Goal: Check status: Check status

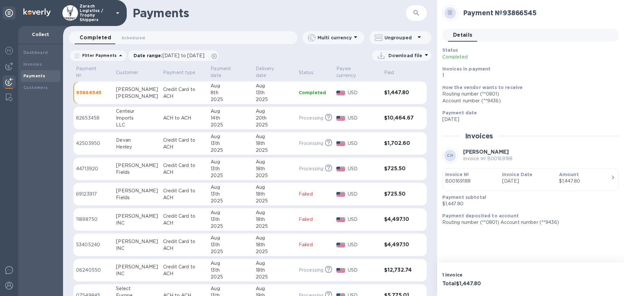
click at [84, 93] on p "93866545" at bounding box center [93, 92] width 35 height 6
click at [7, 79] on img at bounding box center [9, 82] width 8 height 8
click at [28, 75] on b "Payments" at bounding box center [34, 75] width 22 height 5
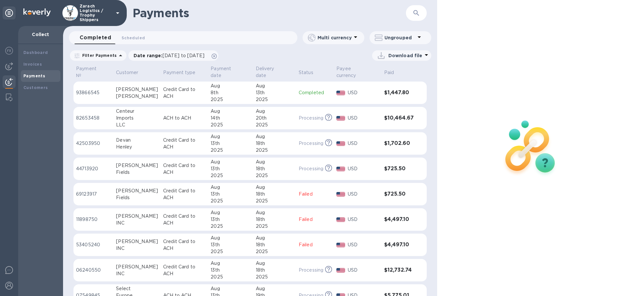
click at [12, 79] on img at bounding box center [9, 82] width 8 height 8
click at [95, 118] on p "82653458" at bounding box center [93, 118] width 35 height 7
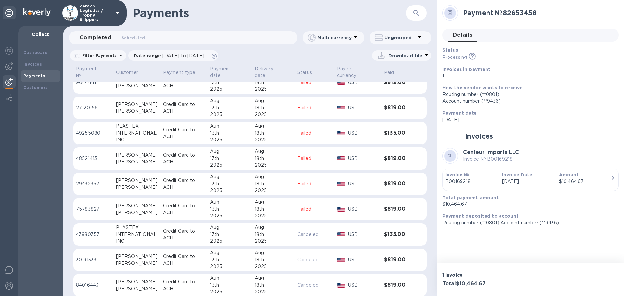
scroll to position [357, 0]
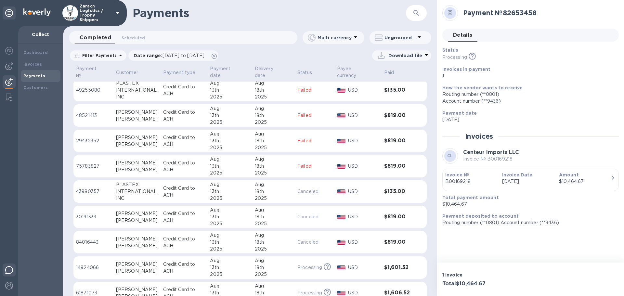
click at [7, 271] on img at bounding box center [9, 270] width 8 height 8
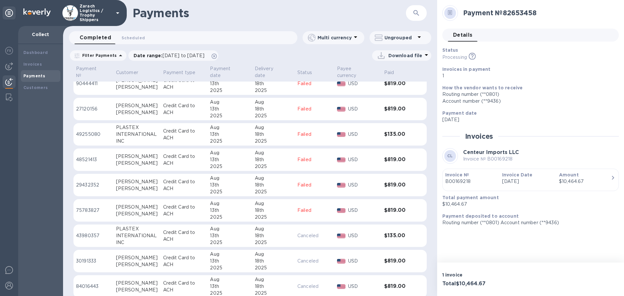
scroll to position [267, 0]
